Goal: Information Seeking & Learning: Find specific page/section

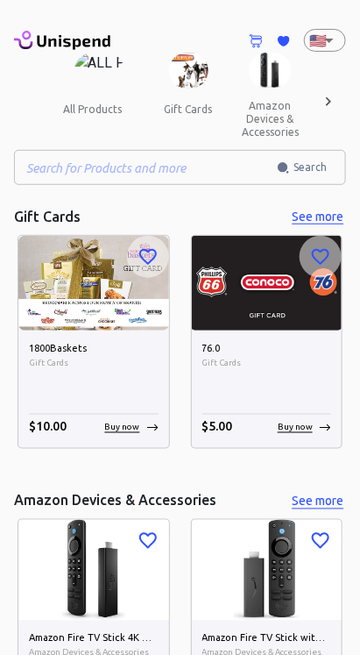
click at [73, 168] on input "text" at bounding box center [145, 167] width 263 height 35
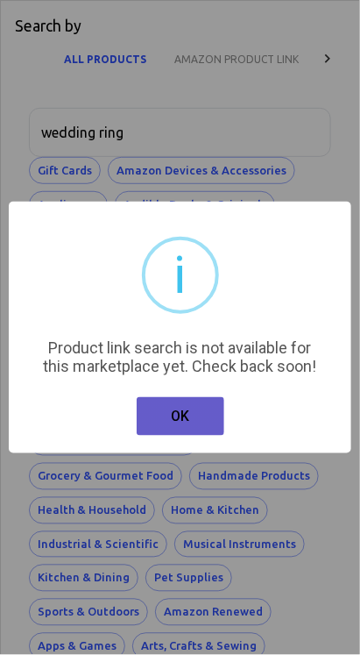
click at [198, 414] on button "OK" at bounding box center [181, 416] width 88 height 39
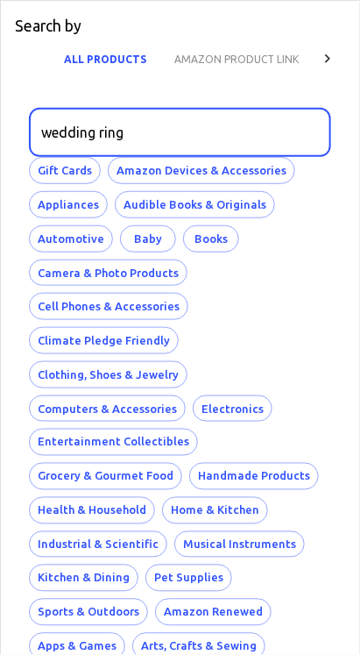
click at [126, 128] on input "wedding ring" at bounding box center [174, 132] width 290 height 49
type input "we"
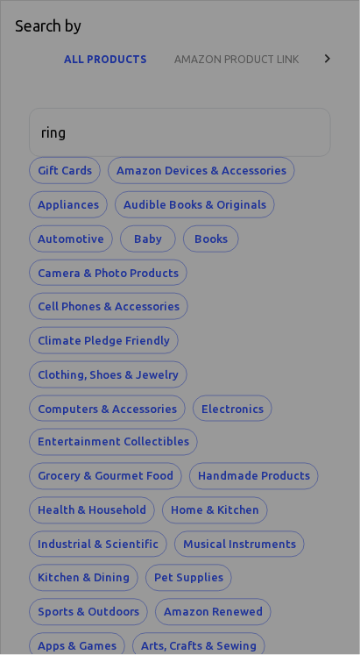
click at [113, 373] on div "Product link search is not available for this marketplace yet. Check back soon!" at bounding box center [180, 356] width 292 height 37
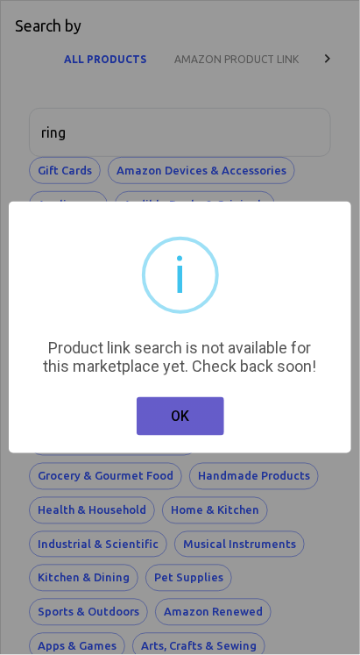
click at [171, 415] on button "OK" at bounding box center [181, 416] width 88 height 39
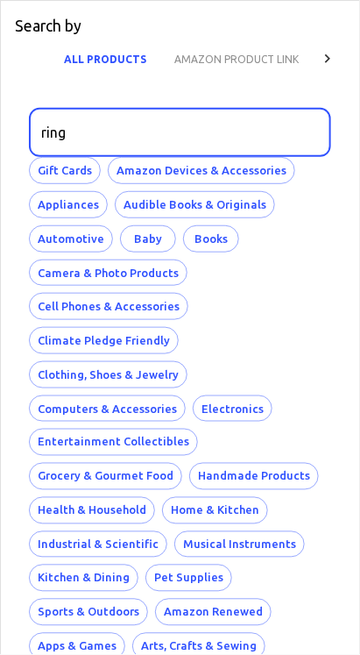
click at [89, 134] on input "ring" at bounding box center [174, 132] width 290 height 49
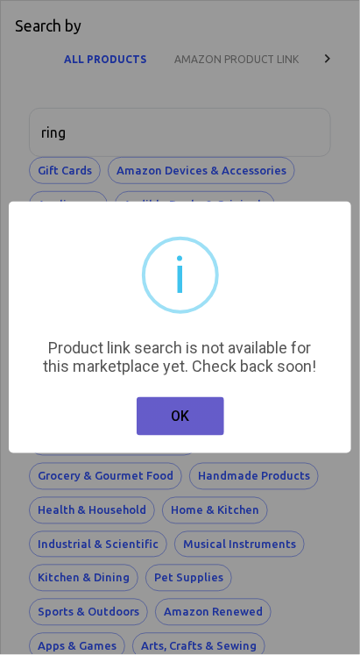
click at [189, 424] on button "OK" at bounding box center [181, 416] width 88 height 39
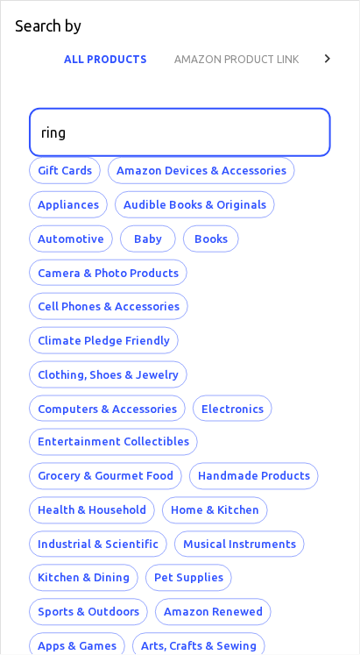
click at [92, 128] on input "ring" at bounding box center [174, 132] width 290 height 49
type input "r"
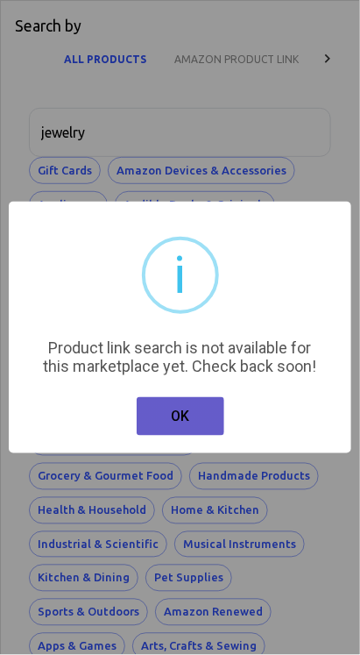
click at [165, 407] on button "OK" at bounding box center [181, 416] width 88 height 39
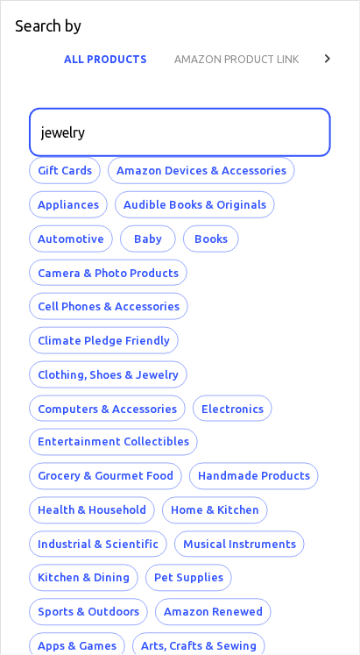
click at [101, 139] on input "jewelry" at bounding box center [174, 132] width 290 height 49
type input "j"
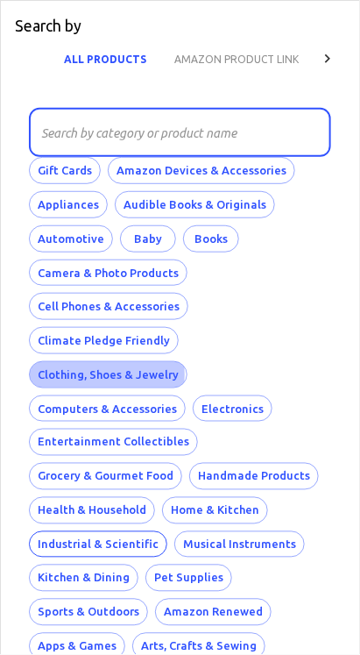
click at [228, 290] on div "Gift Cards Amazon Devices & Accessories Appliances Audible Books & Originals Au…" at bounding box center [180, 442] width 302 height 570
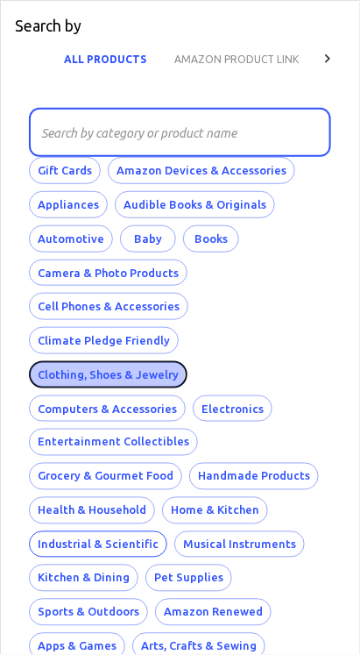
click at [81, 371] on button "Clothing, Shoes & Jewelry" at bounding box center [108, 374] width 159 height 27
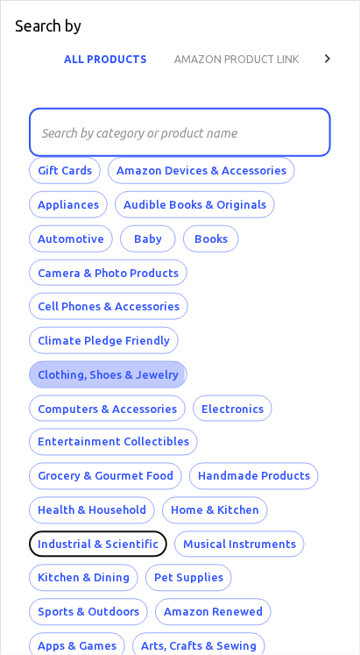
click at [154, 531] on button "Industrial & Scientific" at bounding box center [98, 544] width 138 height 27
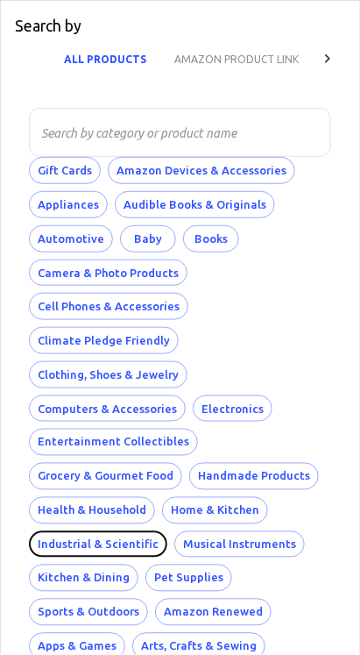
scroll to position [162, 0]
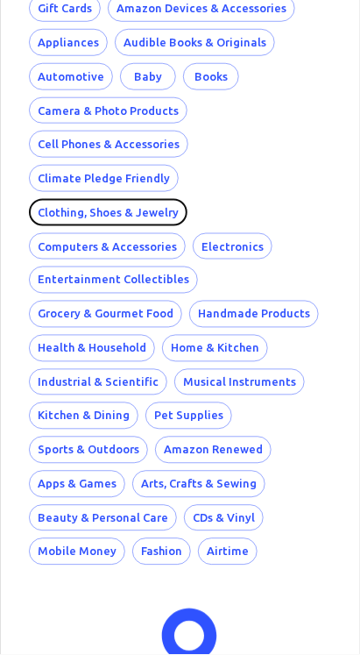
click at [71, 211] on button "Clothing, Shoes & Jewelry" at bounding box center [108, 212] width 159 height 27
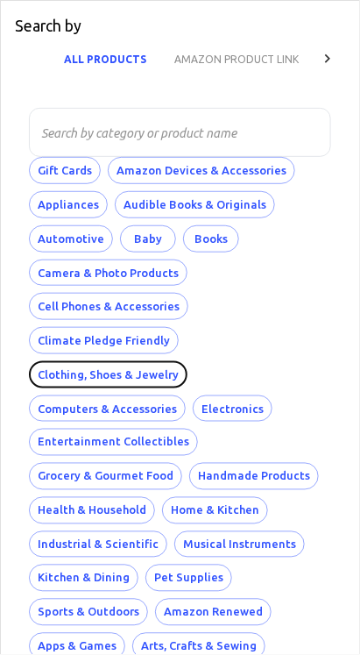
scroll to position [170, 0]
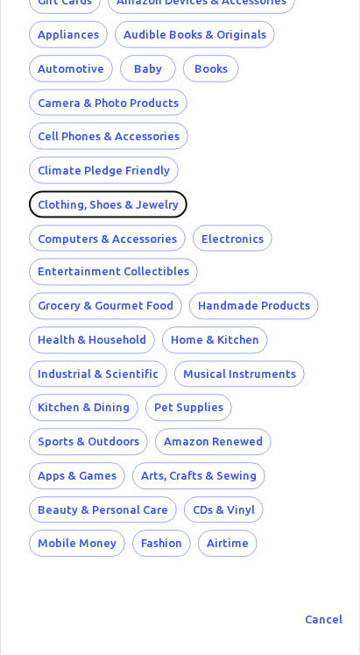
click at [75, 202] on button "Clothing, Shoes & Jewelry" at bounding box center [108, 204] width 159 height 27
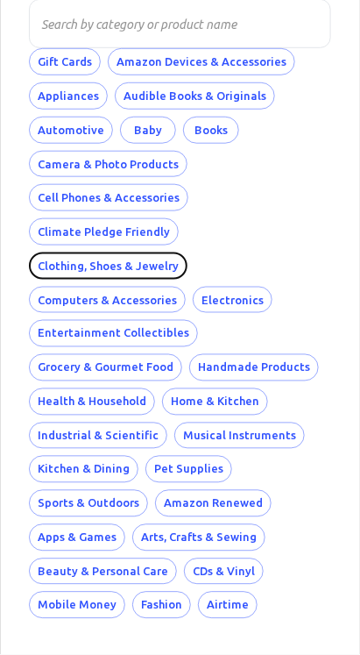
scroll to position [105, 0]
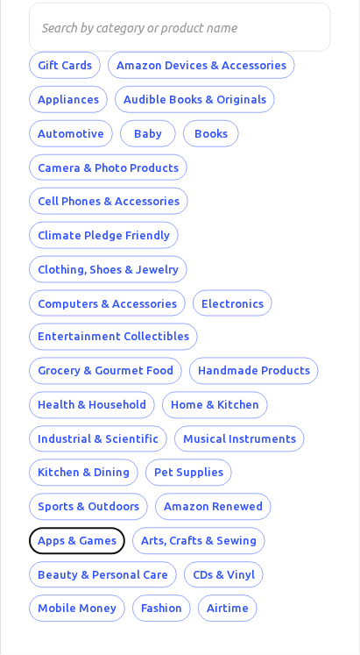
click at [98, 529] on button "Apps & Games" at bounding box center [77, 540] width 96 height 27
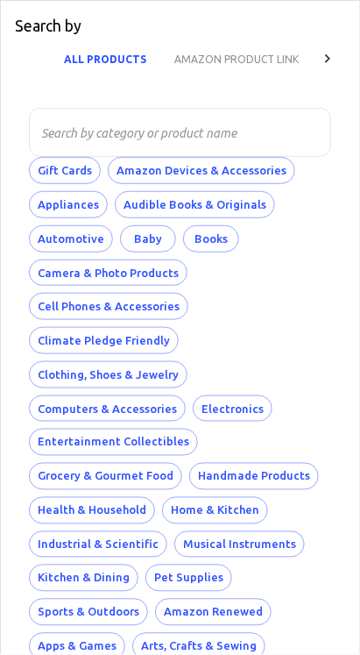
click at [267, 53] on button "AMAZON PRODUCT LINK" at bounding box center [236, 59] width 152 height 42
